Goal: Find specific page/section: Find specific page/section

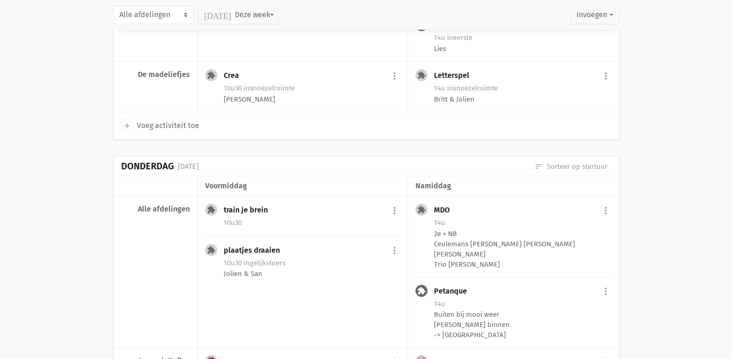
scroll to position [325, 0]
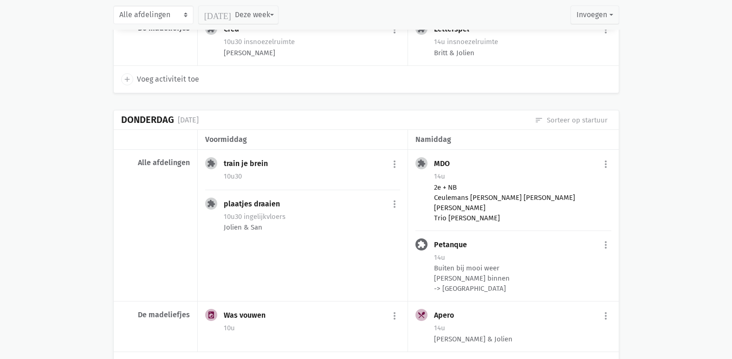
click at [467, 207] on div "2e + NB Ceulemans [PERSON_NAME] [PERSON_NAME] [PERSON_NAME] Trio [PERSON_NAME]" at bounding box center [522, 202] width 177 height 41
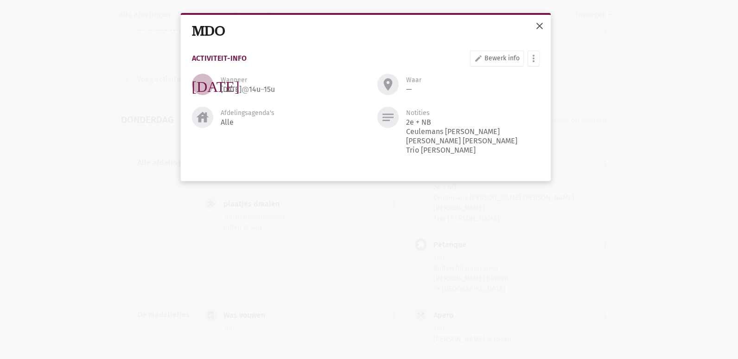
click at [538, 23] on span "close" at bounding box center [539, 25] width 11 height 11
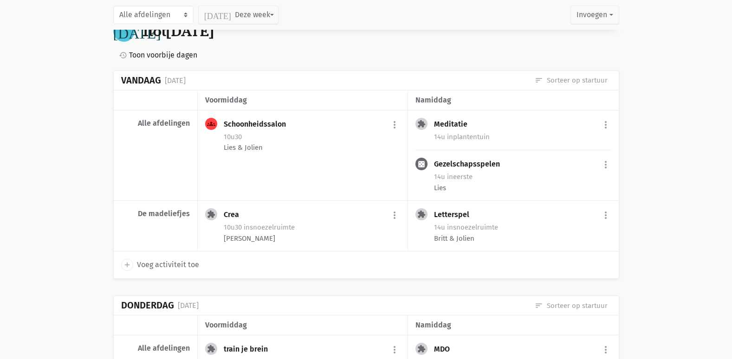
scroll to position [0, 0]
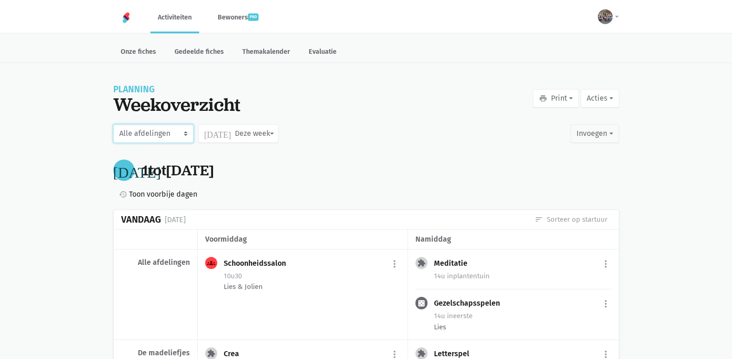
drag, startPoint x: 155, startPoint y: 135, endPoint x: 226, endPoint y: 135, distance: 70.5
click at [156, 135] on select "Alle afdelingen De lelie De madeliefjes De orchidee De pioentjes De rode roos D…" at bounding box center [153, 133] width 80 height 19
click at [243, 132] on button "[DATE] Deze week" at bounding box center [238, 133] width 80 height 19
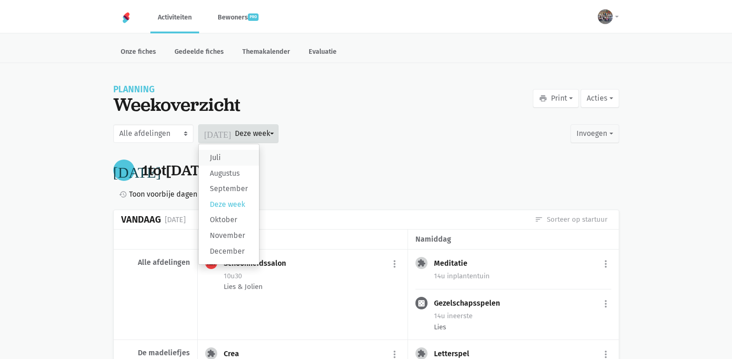
click at [223, 155] on label "Juli" at bounding box center [229, 158] width 60 height 16
click at [0, 0] on input "Juli" at bounding box center [0, 0] width 0 height 0
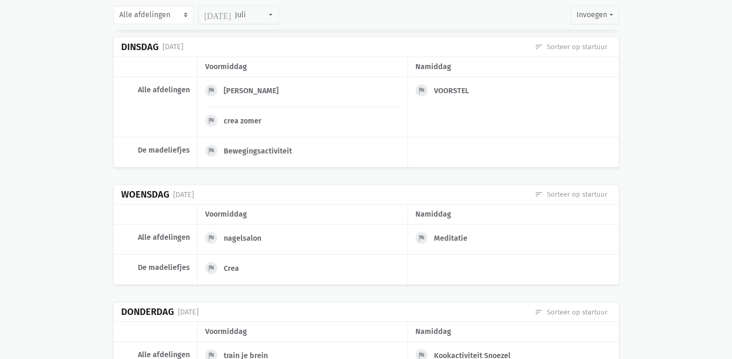
scroll to position [2783, 0]
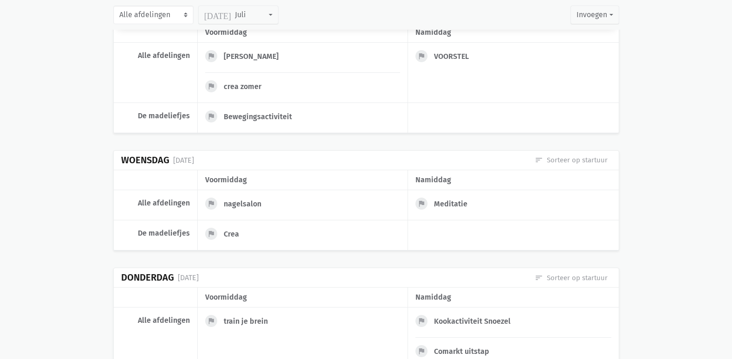
click at [243, 199] on div "nagelsalon" at bounding box center [246, 203] width 45 height 9
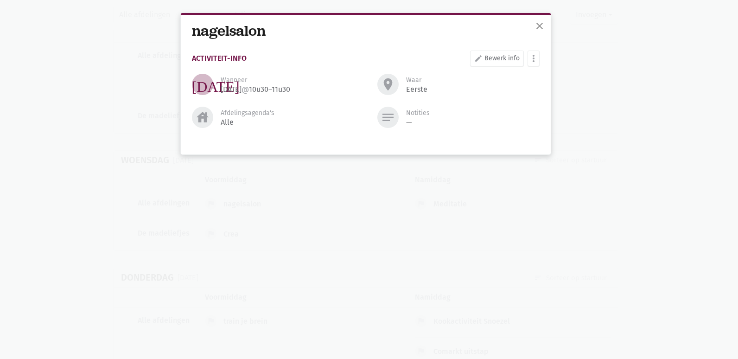
click at [652, 123] on div "close nagelsalon Activiteit-info edit Bewerk info more_vert [PERSON_NAME] fiche…" at bounding box center [369, 179] width 738 height 359
click at [540, 24] on span "close" at bounding box center [539, 25] width 11 height 11
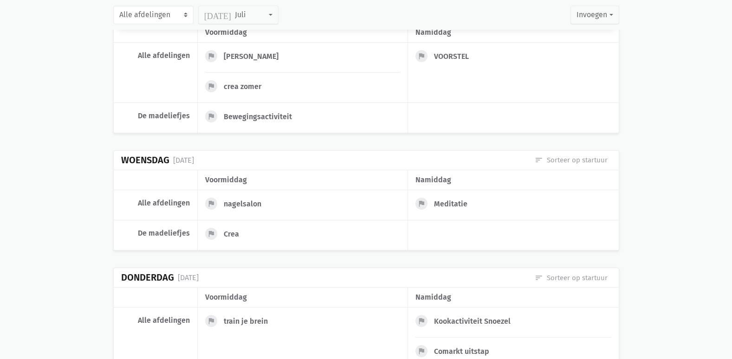
click at [236, 239] on div "Crea" at bounding box center [312, 235] width 176 height 15
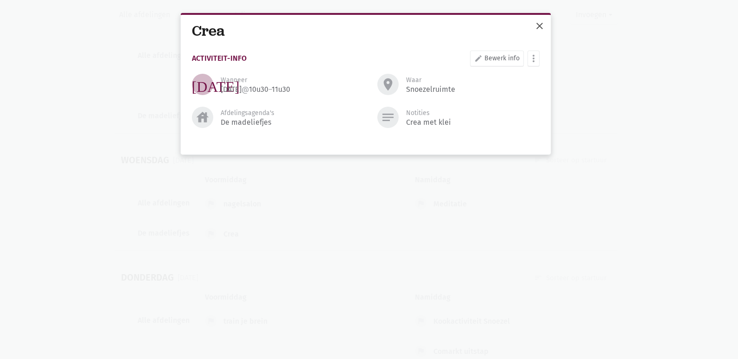
click at [533, 27] on button "close" at bounding box center [540, 27] width 19 height 20
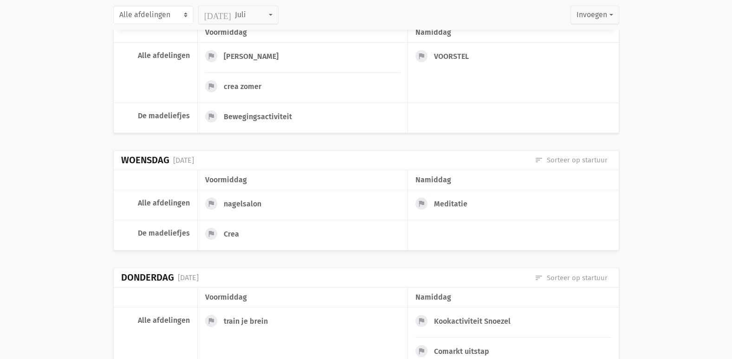
click at [460, 206] on div "Meditatie" at bounding box center [454, 203] width 41 height 9
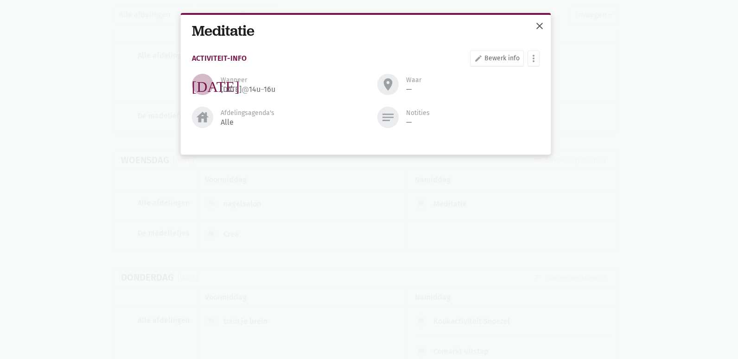
click at [539, 25] on span "close" at bounding box center [539, 25] width 11 height 11
